Goal: Information Seeking & Learning: Learn about a topic

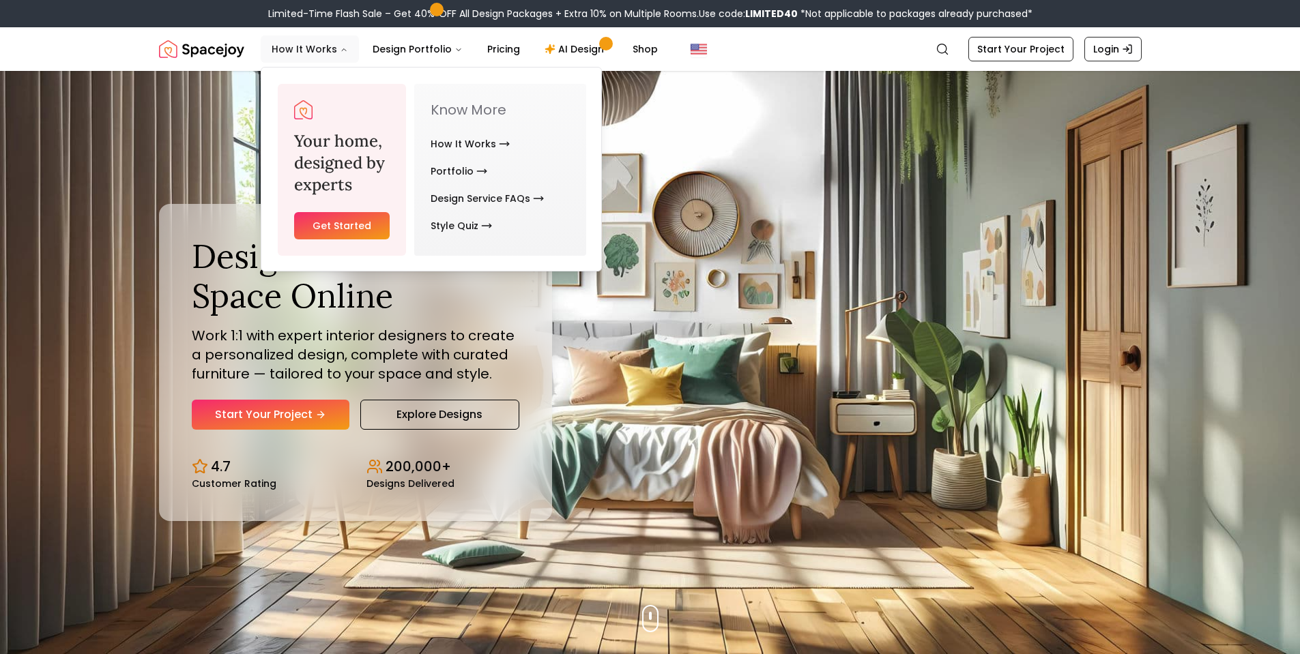
click at [319, 50] on button "How It Works" at bounding box center [310, 48] width 98 height 27
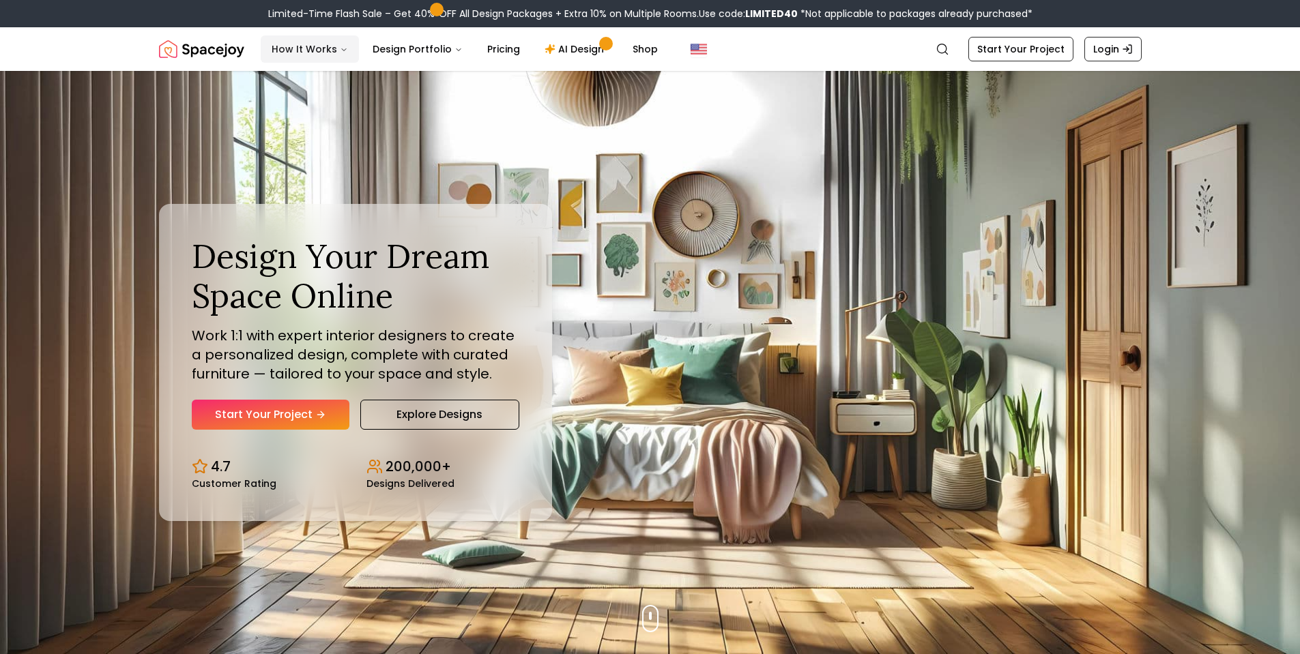
click at [340, 51] on icon "Main" at bounding box center [344, 50] width 8 height 8
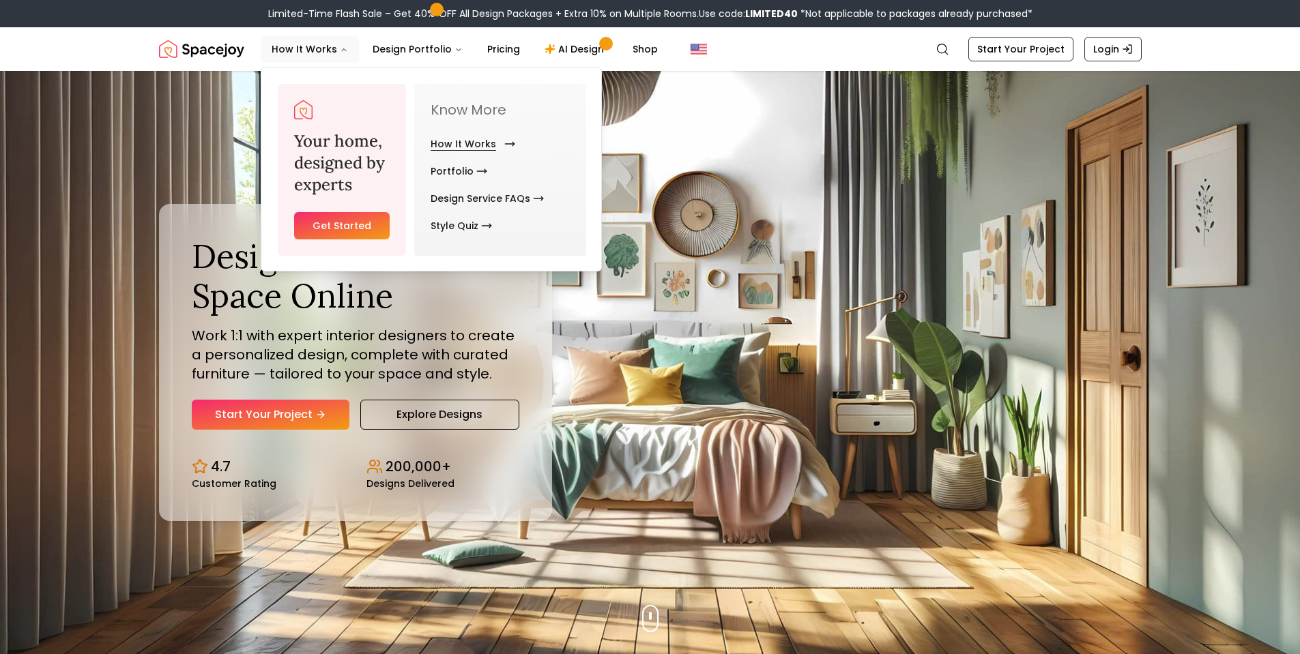
click at [474, 144] on link "How It Works" at bounding box center [470, 143] width 79 height 27
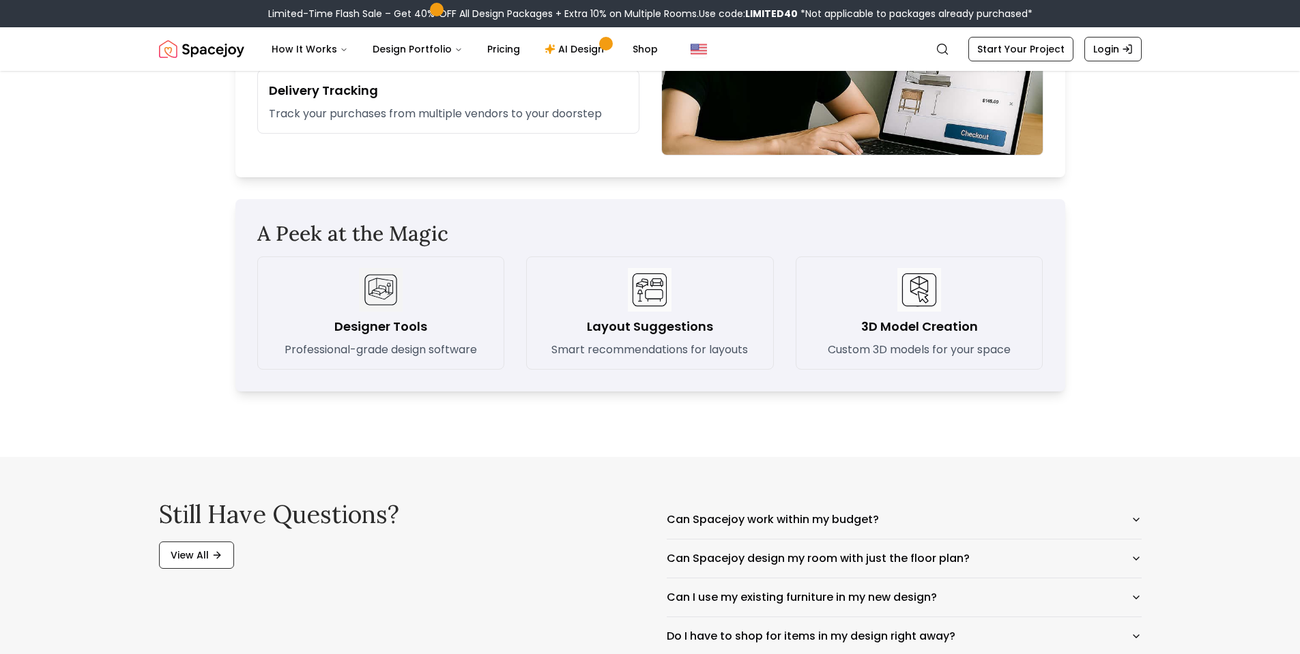
scroll to position [1979, 0]
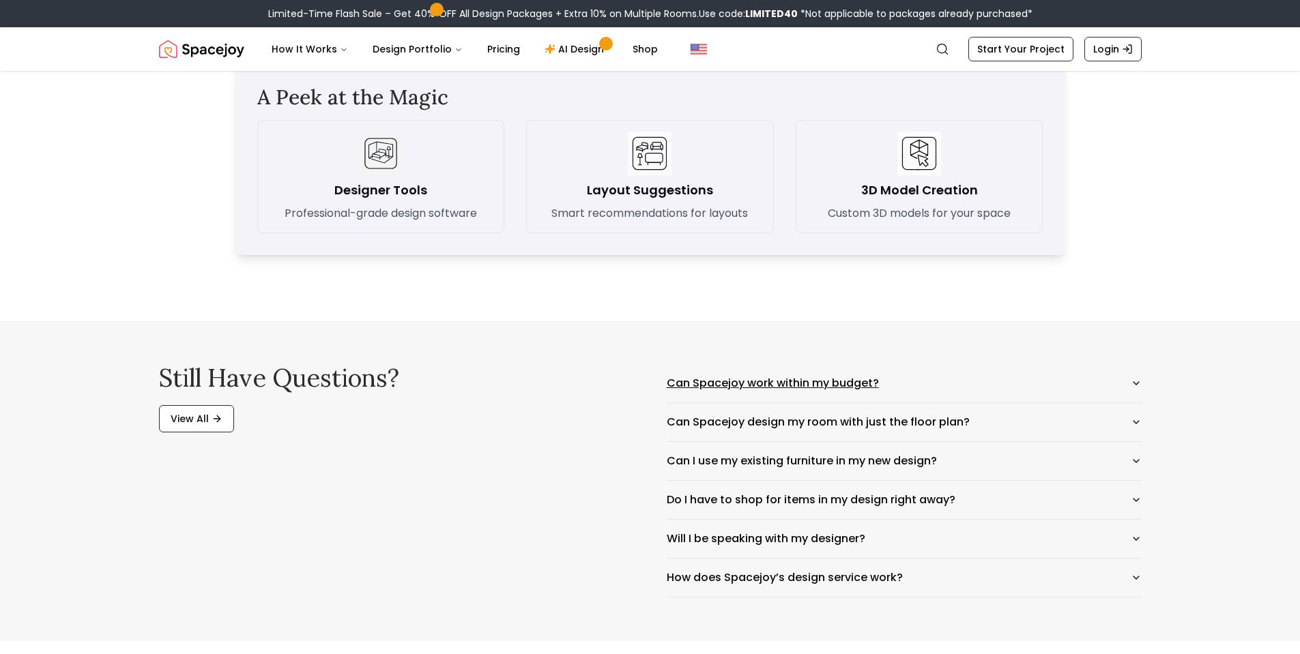
click at [1138, 377] on button "Can Spacejoy work within my budget?" at bounding box center [904, 383] width 475 height 38
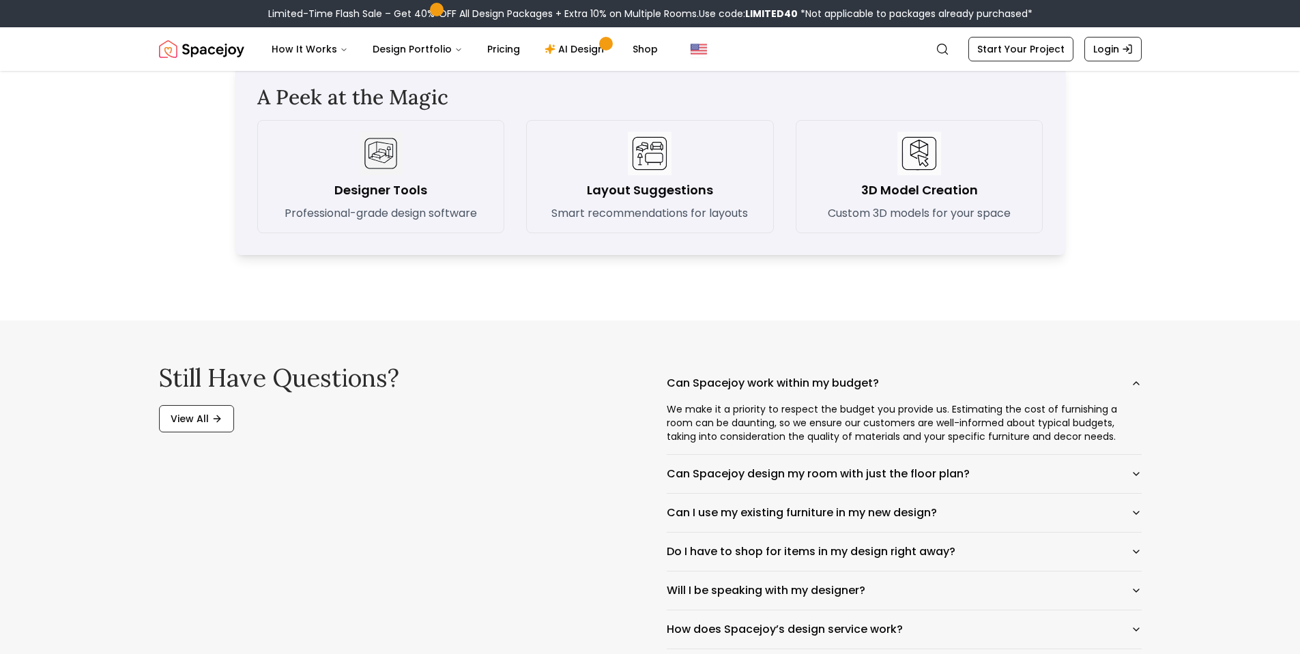
scroll to position [2047, 0]
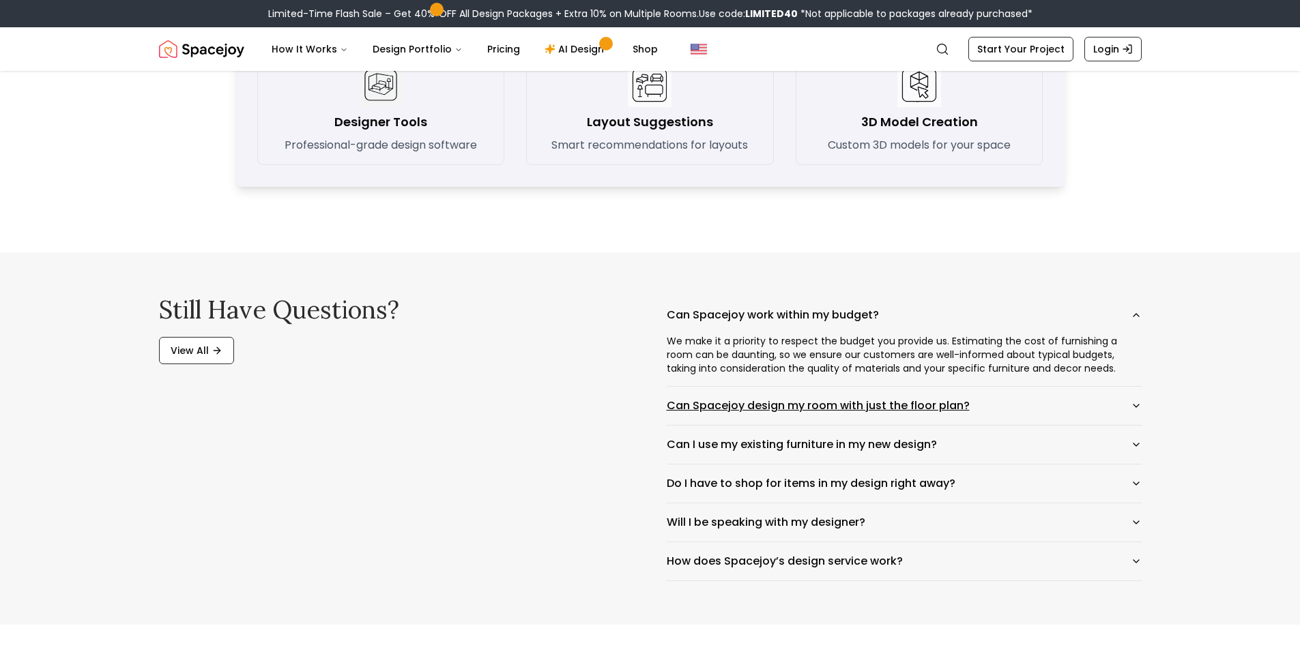
click at [1134, 405] on icon "button" at bounding box center [1136, 406] width 11 height 11
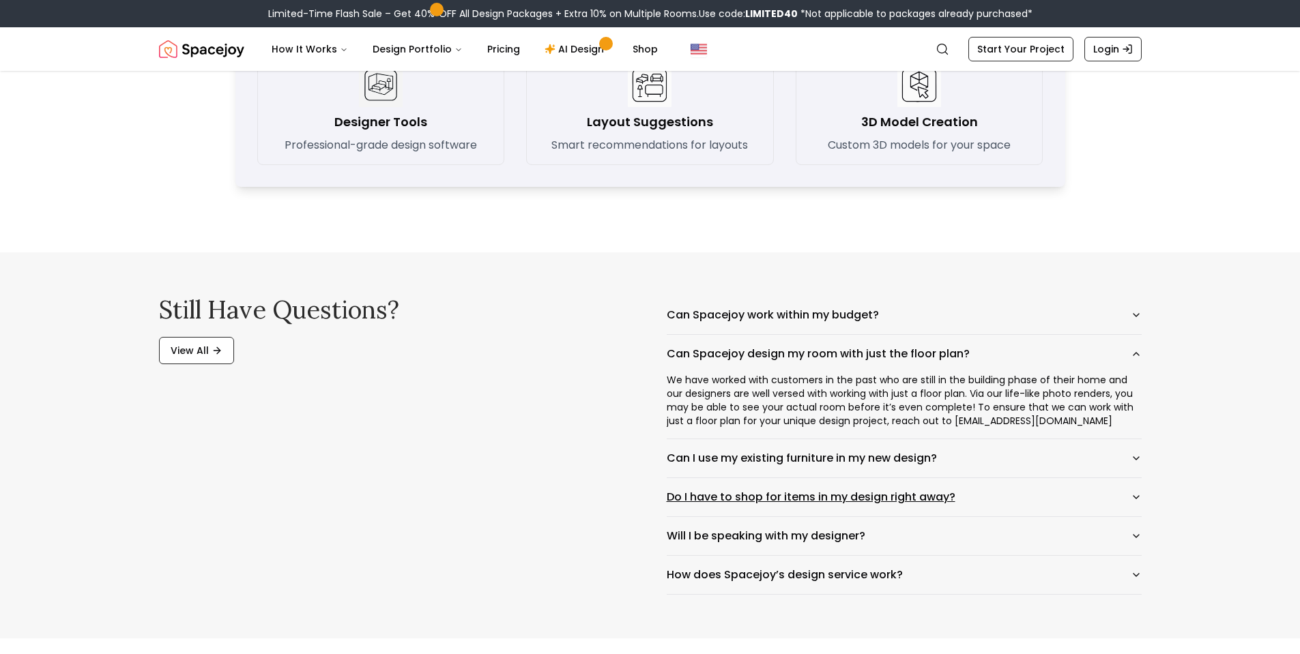
click at [1134, 495] on icon "button" at bounding box center [1136, 497] width 11 height 11
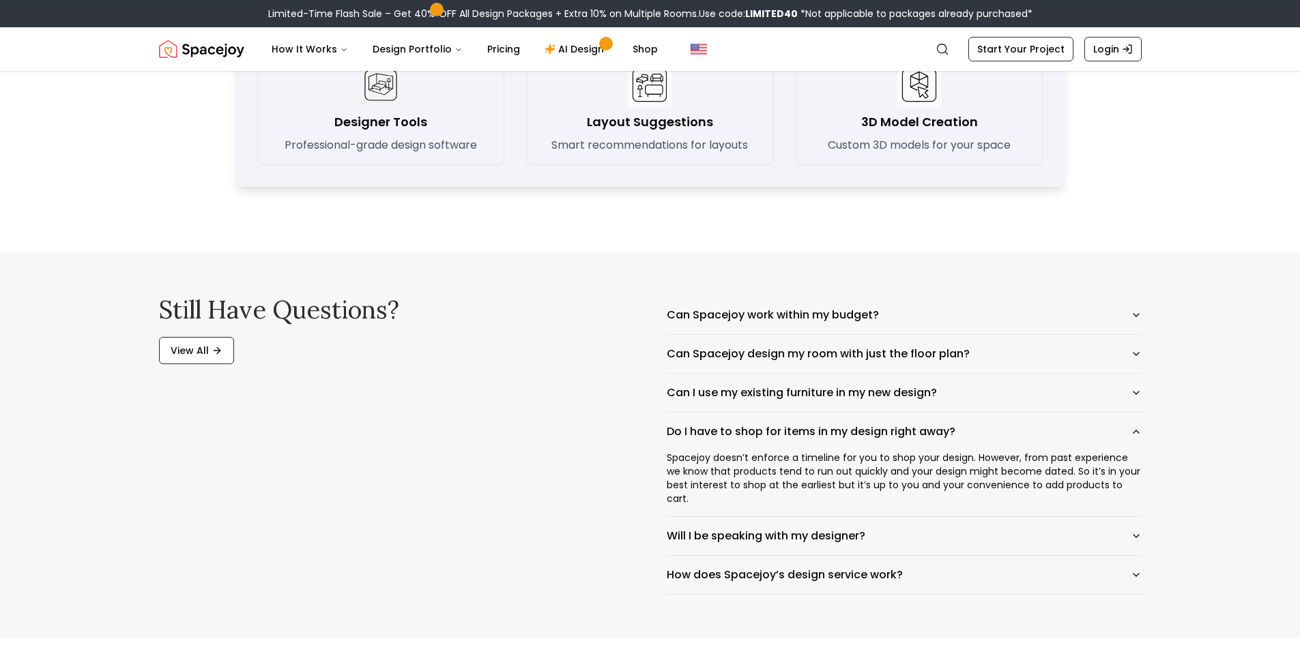
scroll to position [2115, 0]
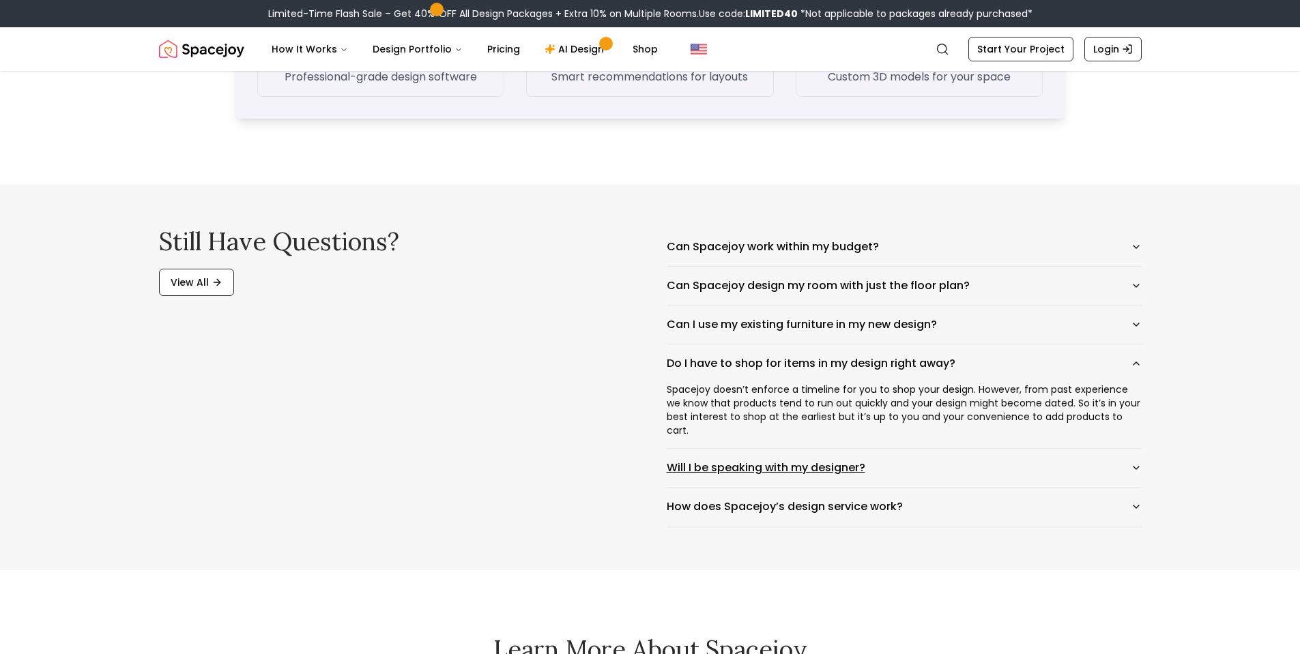
click at [1133, 463] on icon "button" at bounding box center [1136, 468] width 11 height 11
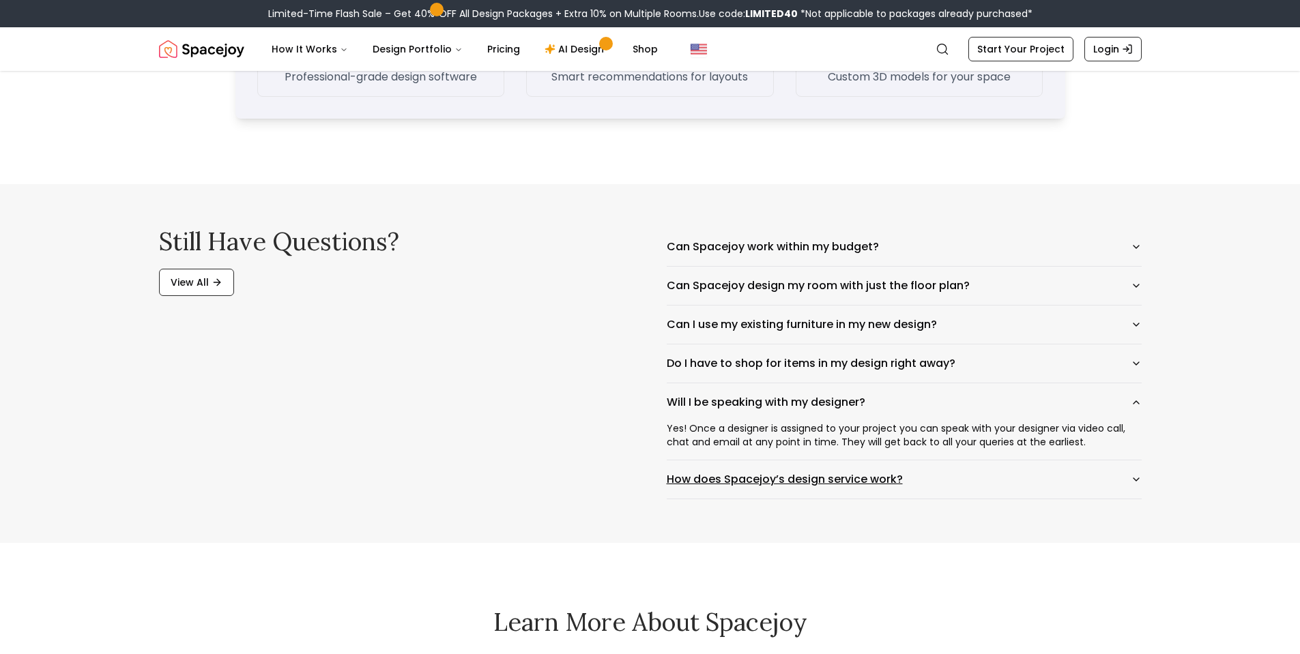
click at [1136, 476] on icon "button" at bounding box center [1136, 479] width 11 height 11
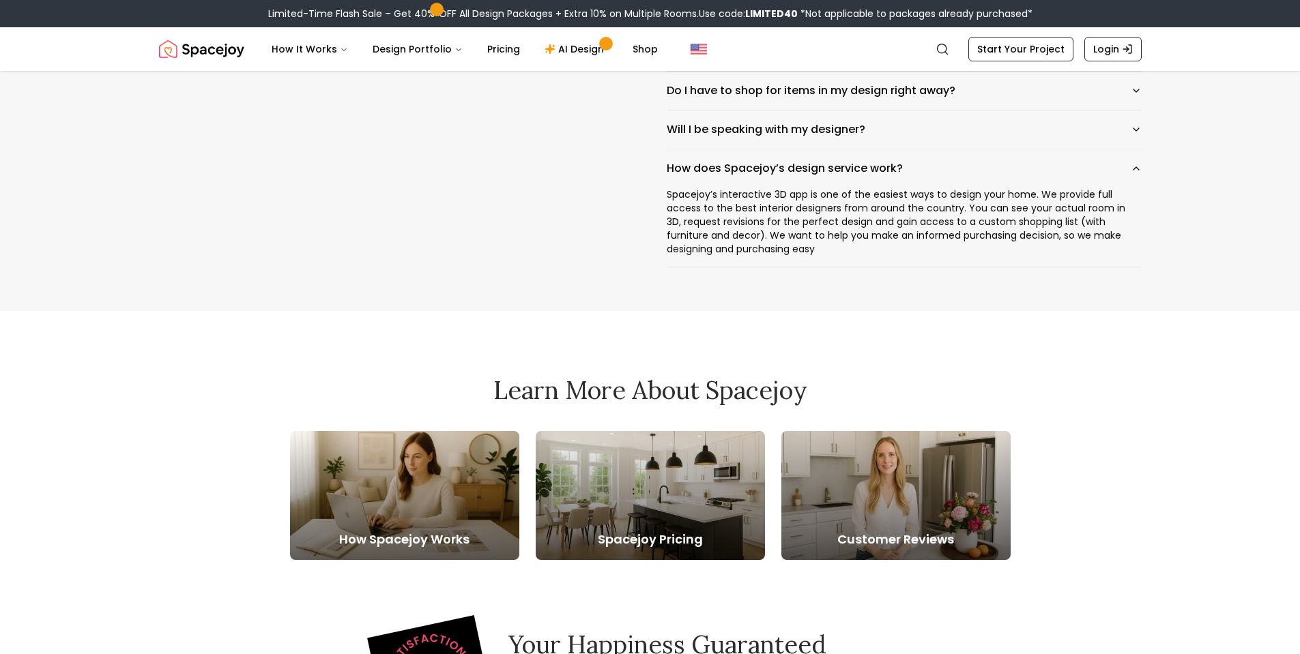
scroll to position [2593, 0]
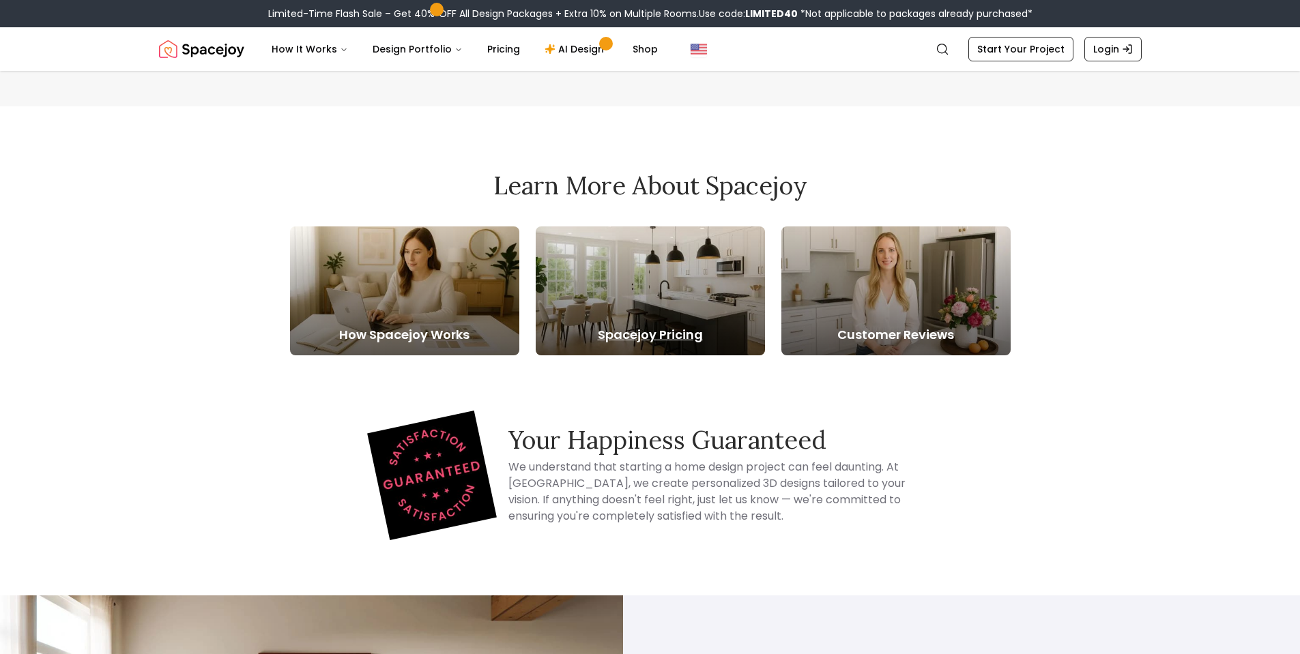
click at [691, 324] on div at bounding box center [650, 291] width 229 height 129
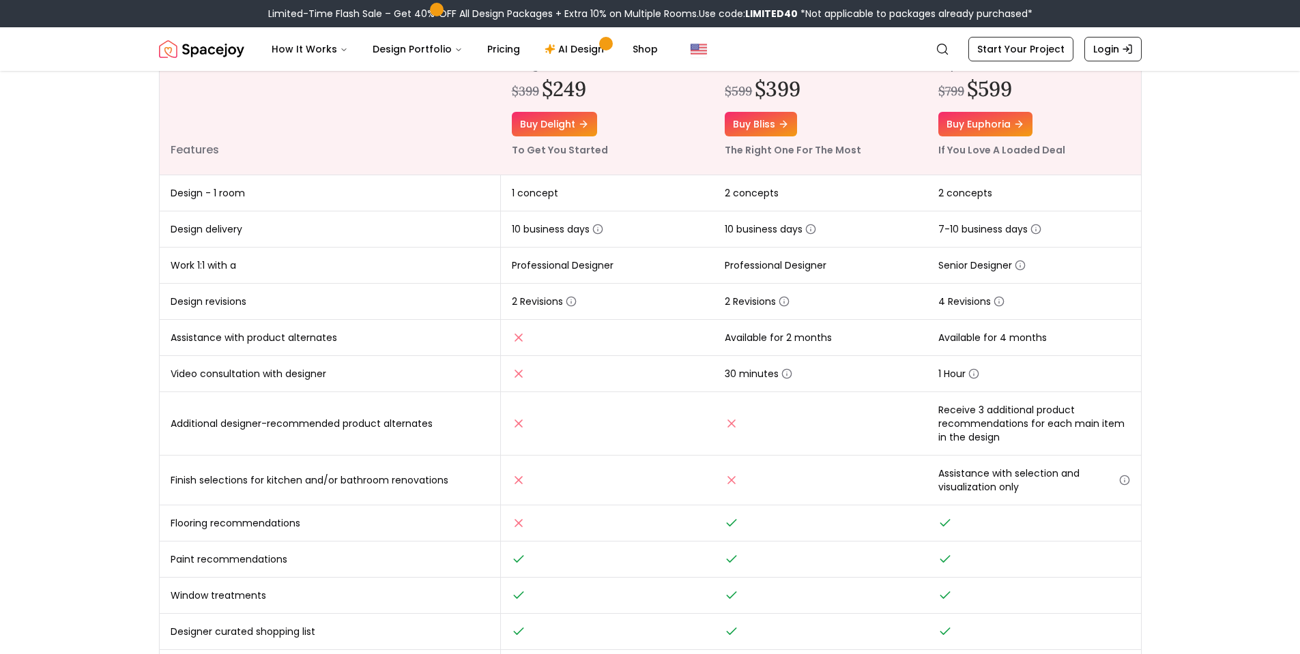
scroll to position [136, 0]
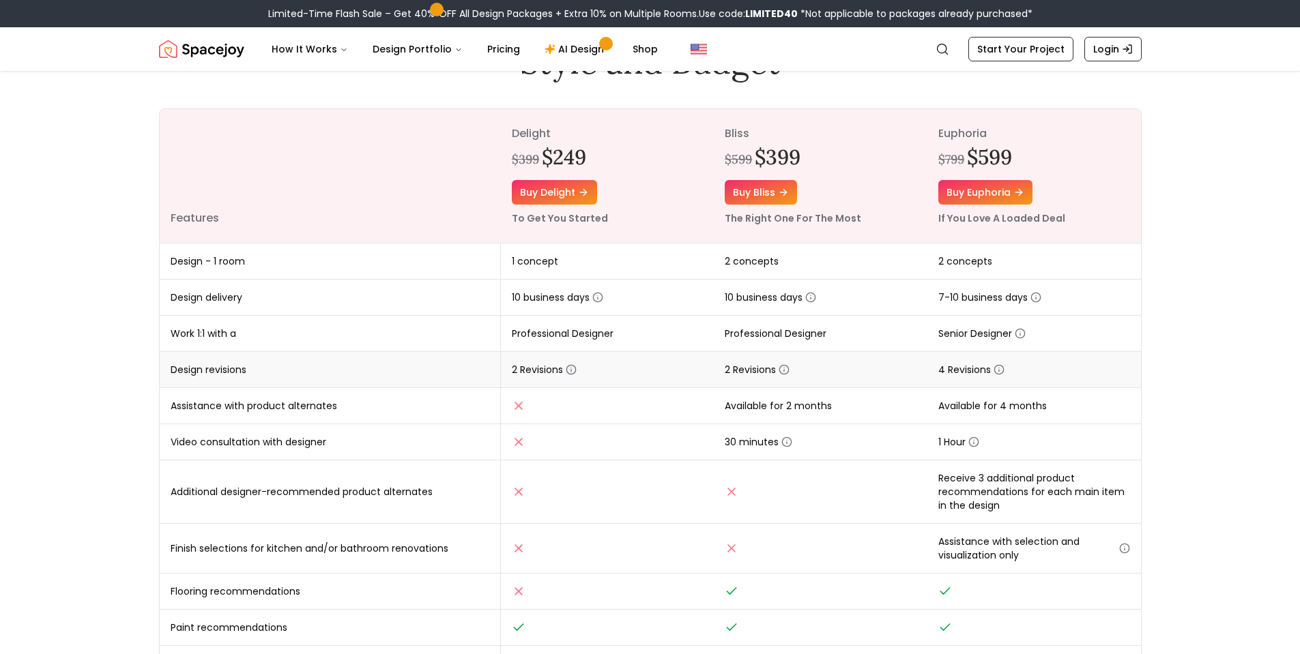
click at [570, 370] on icon "button" at bounding box center [571, 369] width 11 height 11
click at [569, 264] on td "1 concept" at bounding box center [608, 262] width 214 height 36
